Goal: Information Seeking & Learning: Find specific page/section

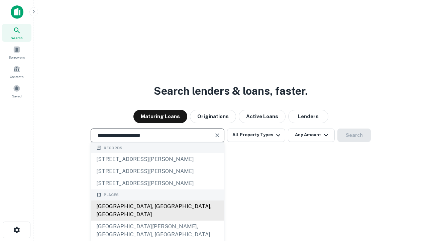
click at [157, 221] on div "[GEOGRAPHIC_DATA], [GEOGRAPHIC_DATA], [GEOGRAPHIC_DATA]" at bounding box center [157, 210] width 133 height 20
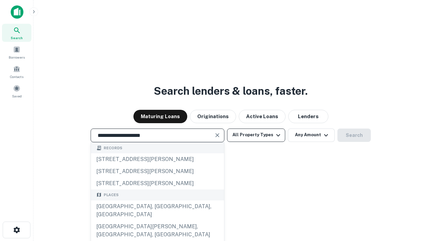
type input "**********"
click at [256, 135] on button "All Property Types" at bounding box center [256, 135] width 58 height 13
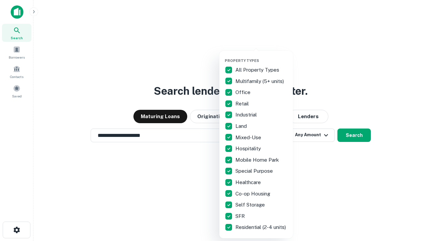
click at [262, 56] on button "button" at bounding box center [262, 56] width 74 height 0
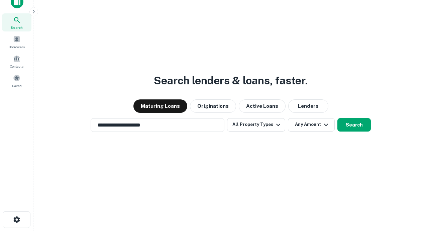
scroll to position [4, 81]
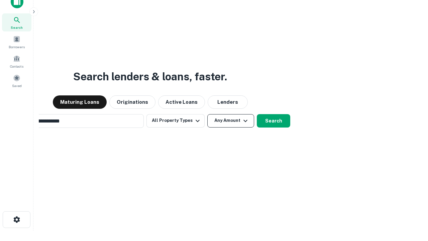
click at [207, 114] on button "Any Amount" at bounding box center [230, 120] width 47 height 13
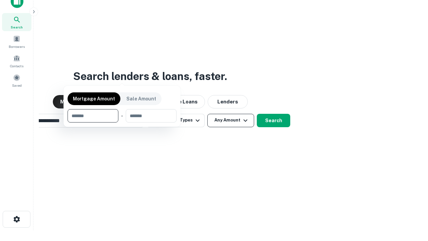
scroll to position [48, 189]
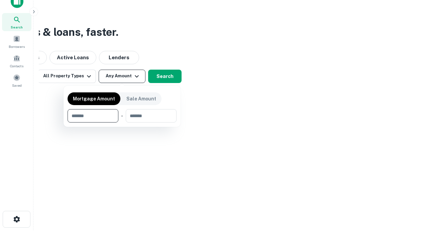
type input "*******"
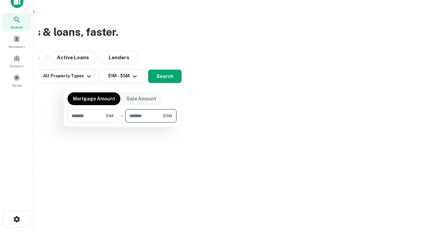
type input "*******"
click at [122, 122] on button "button" at bounding box center [122, 122] width 109 height 0
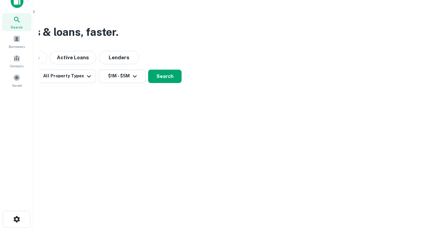
scroll to position [4, 123]
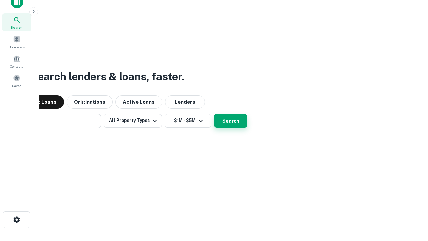
click at [214, 114] on button "Search" at bounding box center [230, 120] width 33 height 13
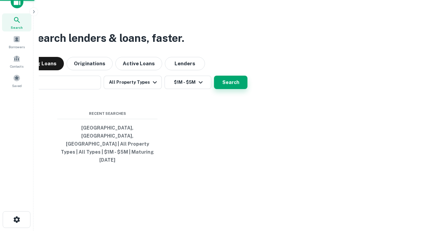
scroll to position [18, 189]
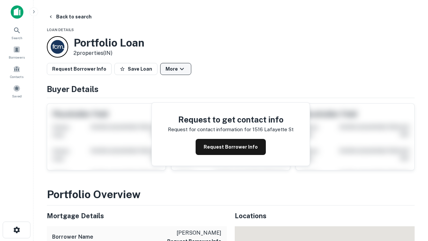
click at [176, 69] on button "More" at bounding box center [175, 69] width 31 height 12
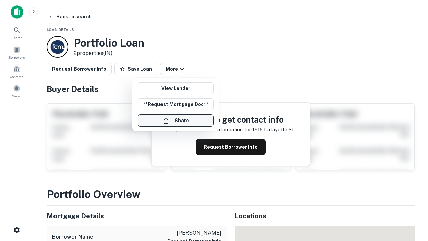
click at [176, 120] on button "Share" at bounding box center [176, 120] width 76 height 12
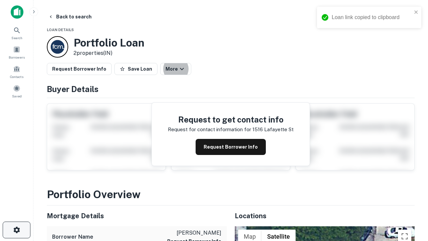
click at [16, 230] on icon "button" at bounding box center [17, 230] width 8 height 8
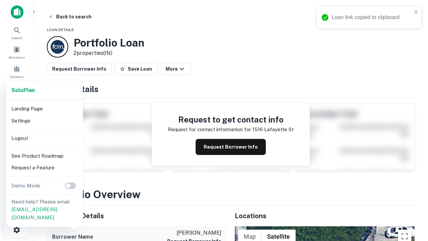
click at [44, 138] on li "Logout" at bounding box center [45, 138] width 72 height 12
